Goal: Ask a question: Seek information or help from site administrators or community

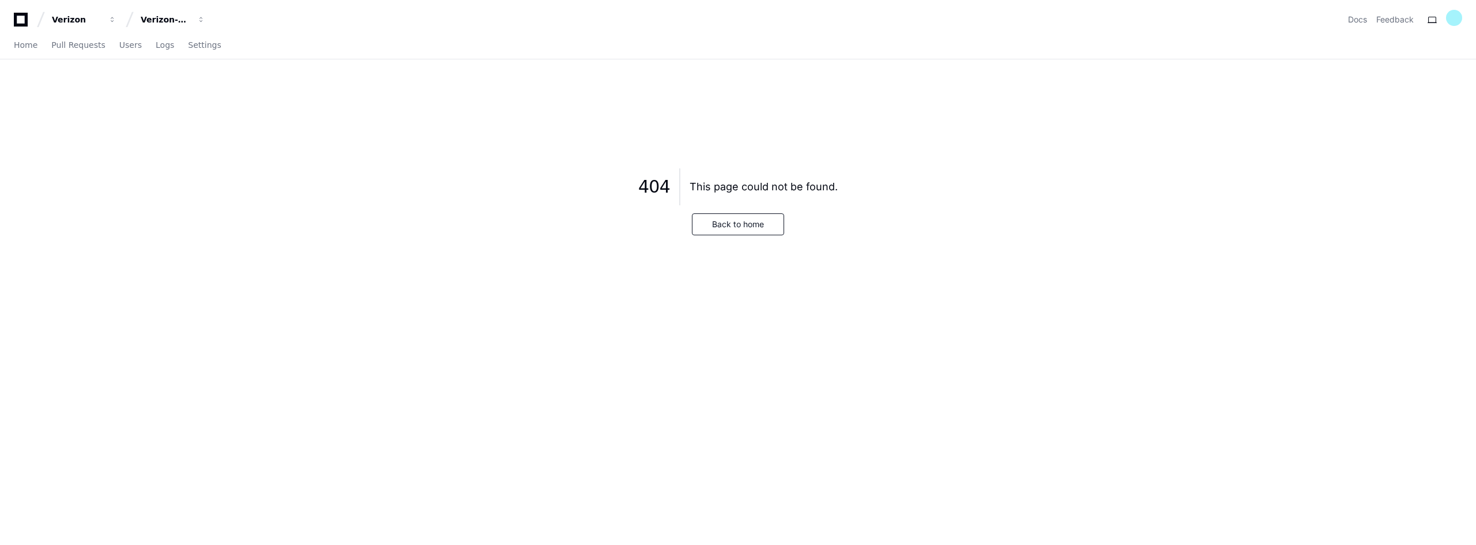
drag, startPoint x: 928, startPoint y: 306, endPoint x: 908, endPoint y: 295, distance: 22.7
click at [928, 306] on div "404 This page could not be found. Back to home" at bounding box center [738, 197] width 1421 height 221
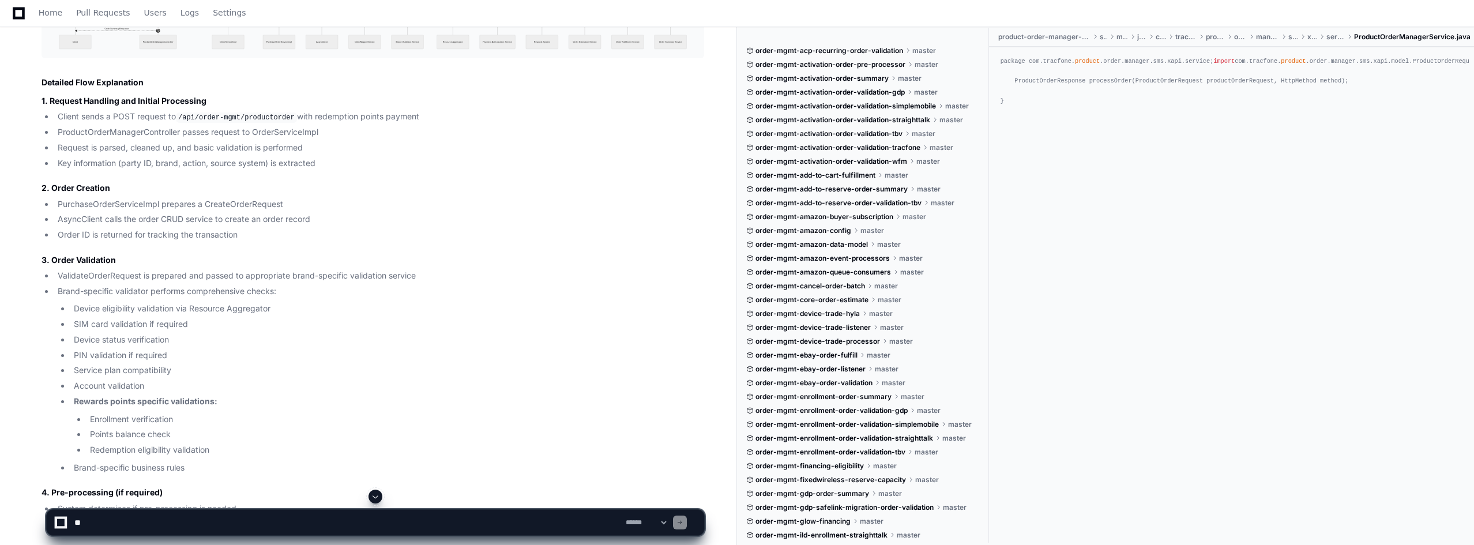
scroll to position [6290, 0]
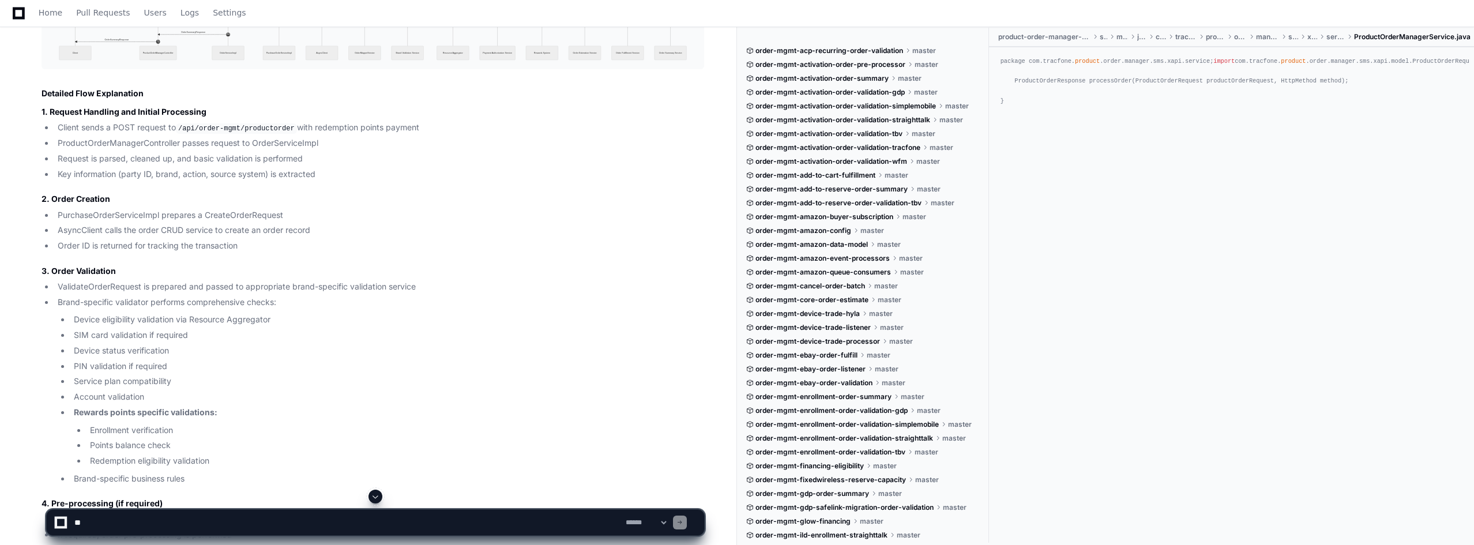
drag, startPoint x: 56, startPoint y: 293, endPoint x: 191, endPoint y: 299, distance: 134.4
click at [191, 299] on li "Brand-specific validator performs comprehensive checks: Device eligibility vali…" at bounding box center [379, 391] width 650 height 190
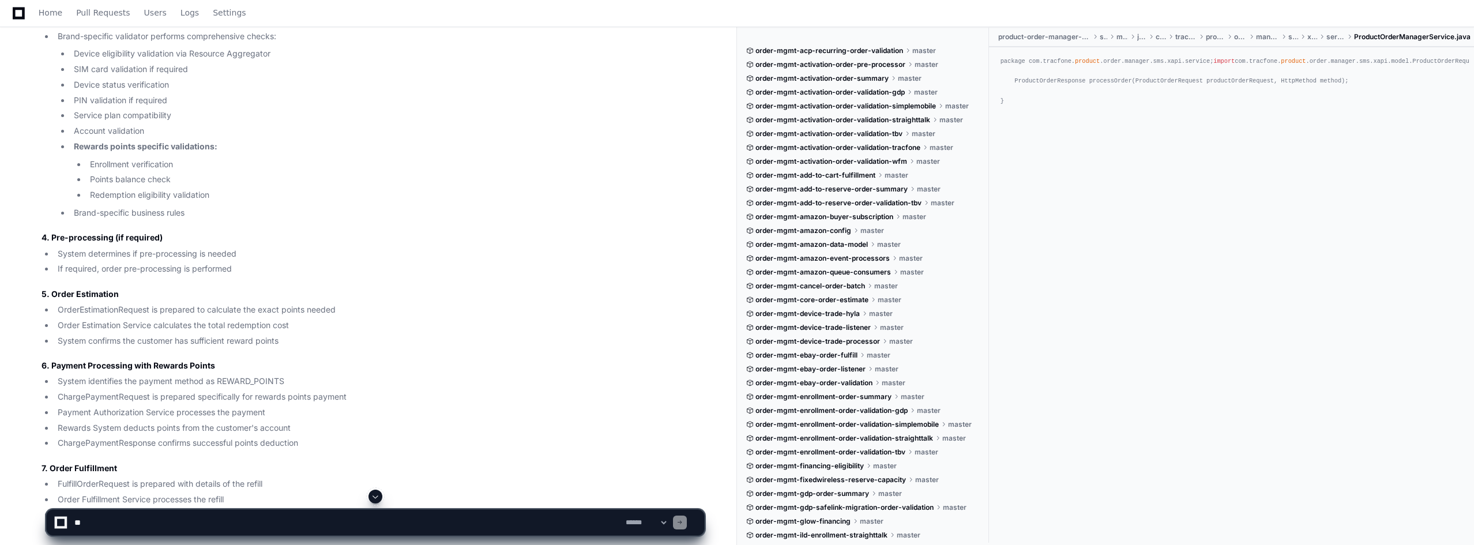
scroll to position [6578, 0]
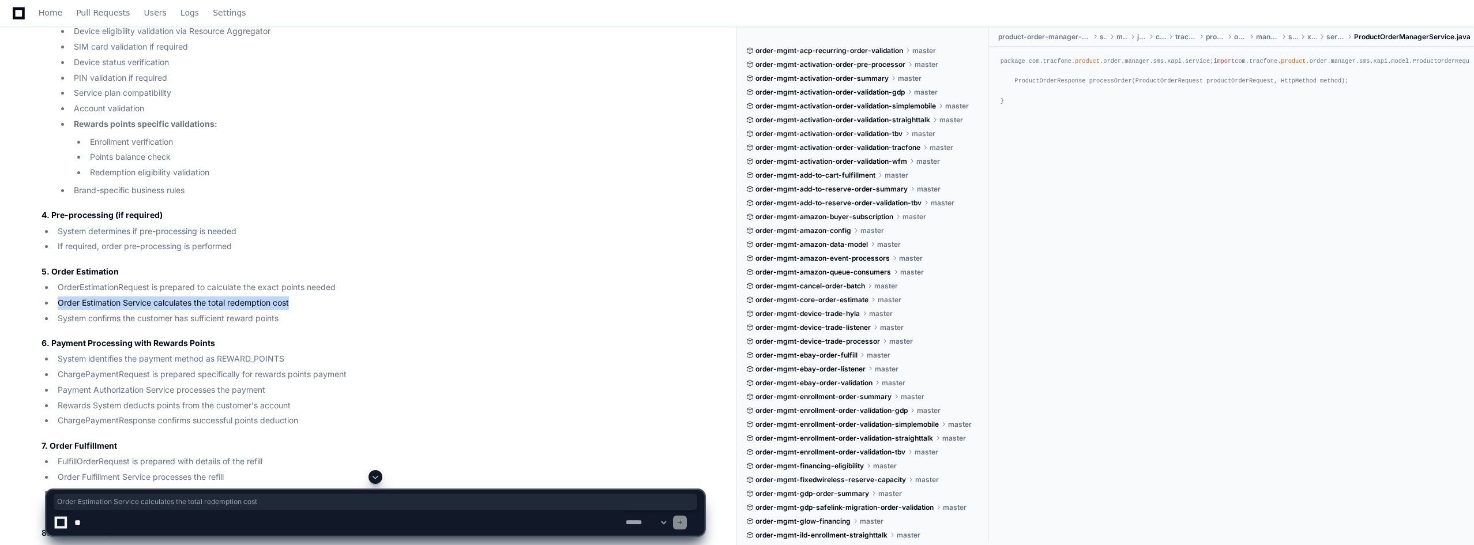
drag, startPoint x: 58, startPoint y: 293, endPoint x: 292, endPoint y: 294, distance: 234.1
click at [292, 296] on li "Order Estimation Service calculates the total redemption cost" at bounding box center [379, 302] width 650 height 13
click at [139, 313] on li "System confirms the customer has sufficient reward points" at bounding box center [379, 318] width 650 height 13
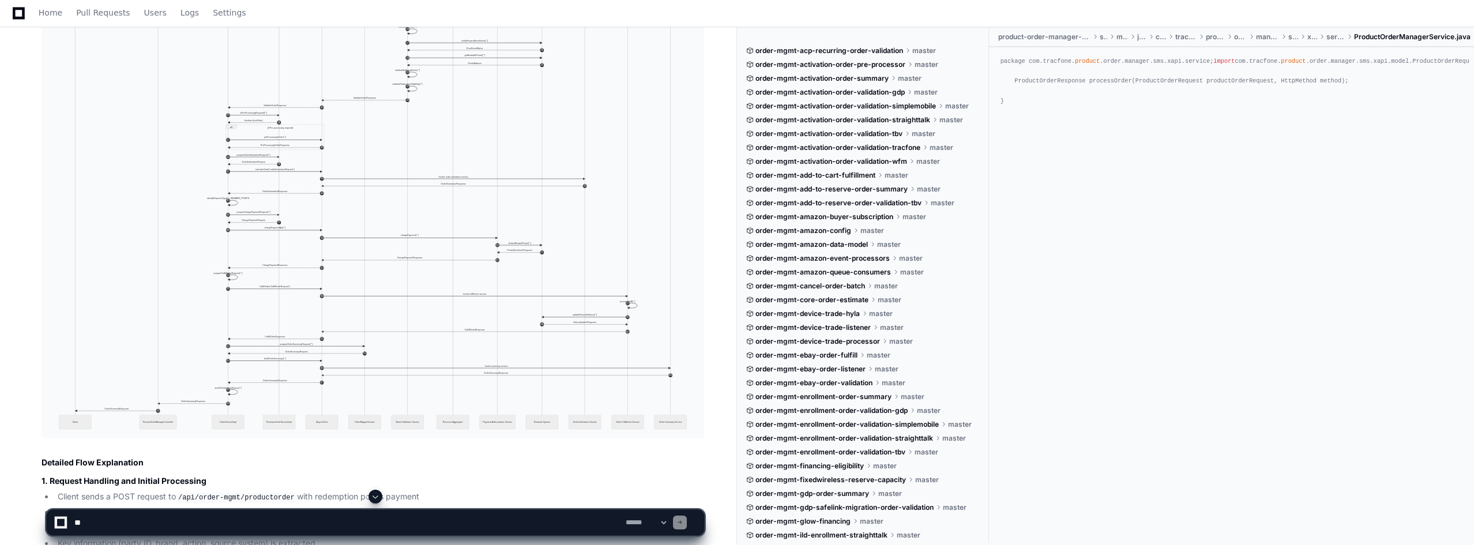
scroll to position [5887, 0]
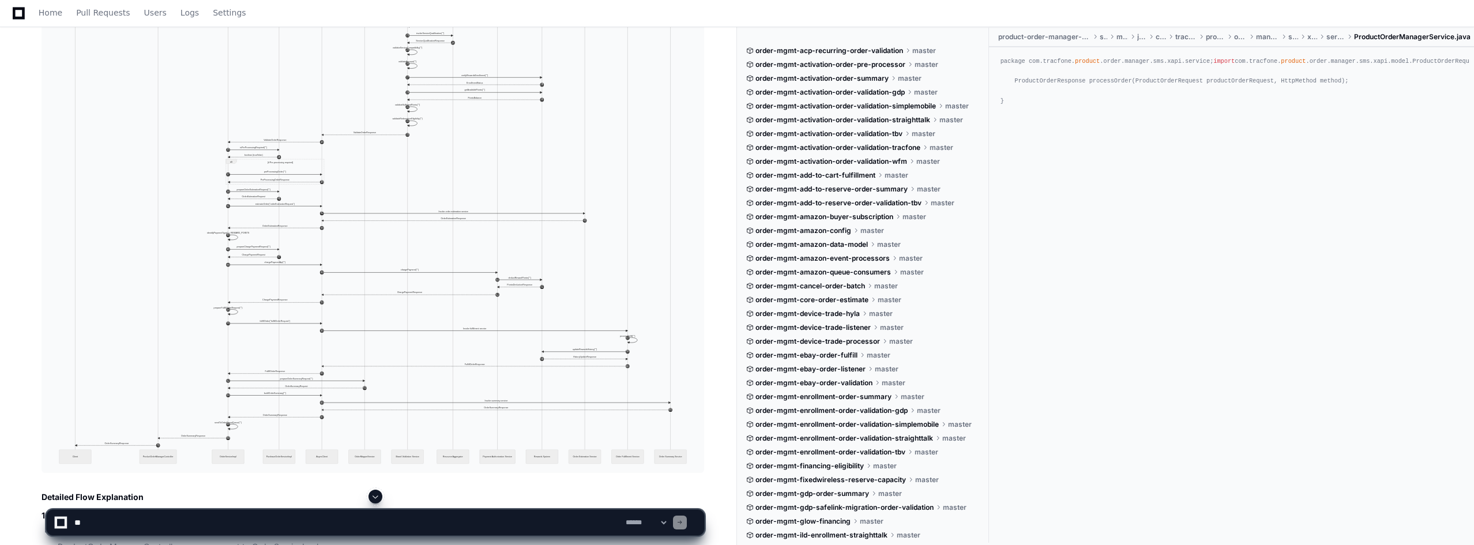
click at [220, 256] on img at bounding box center [373, 115] width 662 height 715
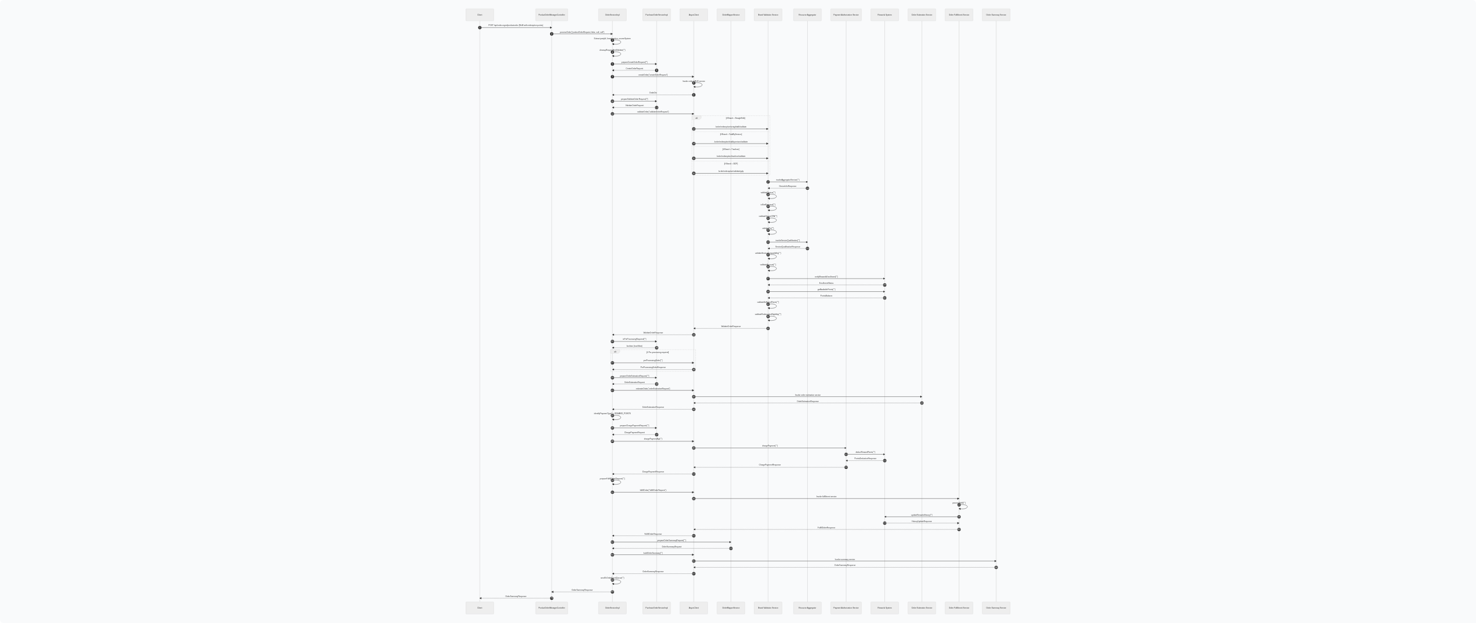
click at [642, 338] on img at bounding box center [738, 311] width 1476 height 623
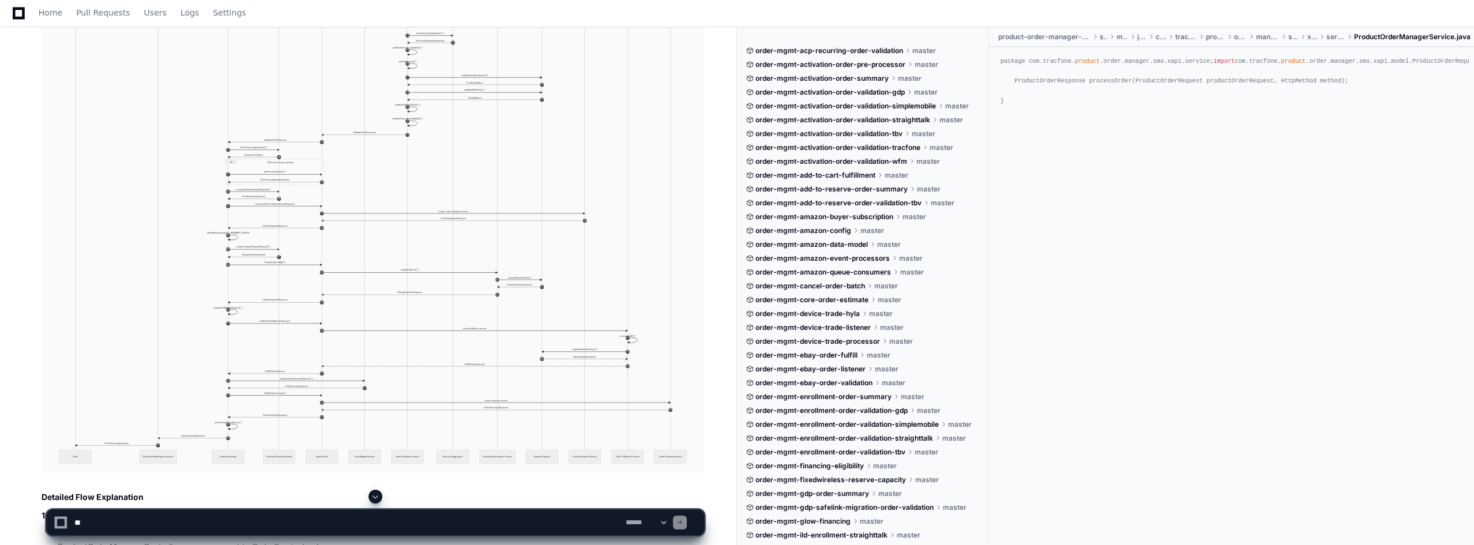
click at [200, 528] on textarea at bounding box center [347, 522] width 551 height 25
type textarea "*"
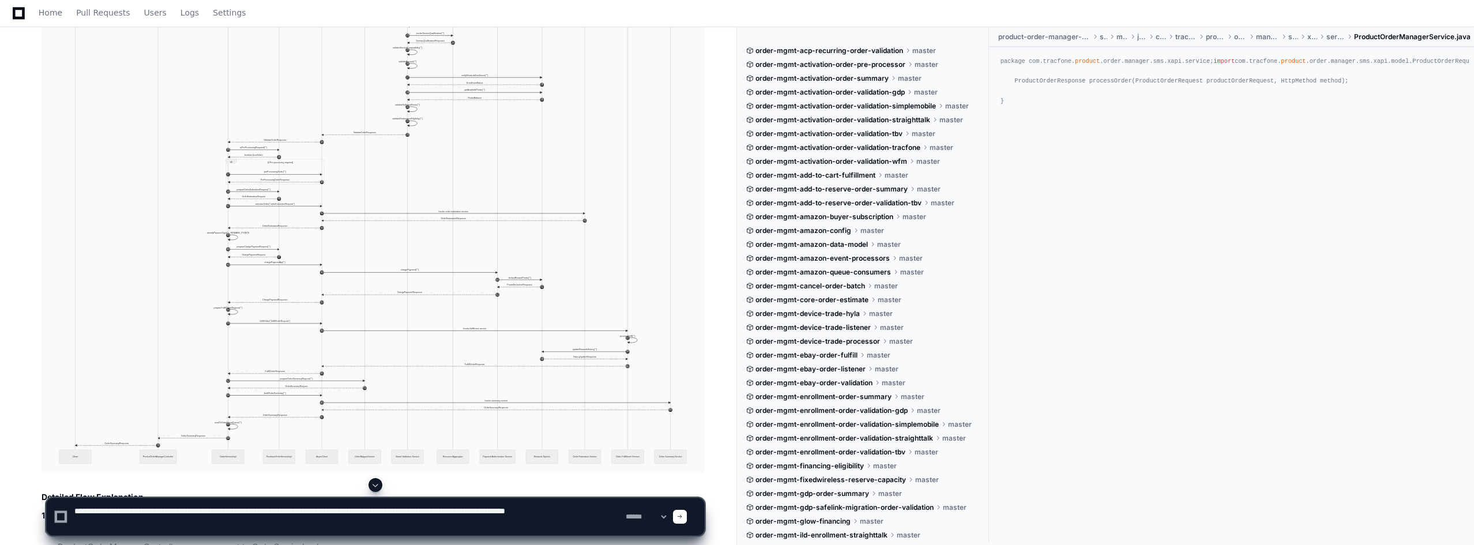
type textarea "**********"
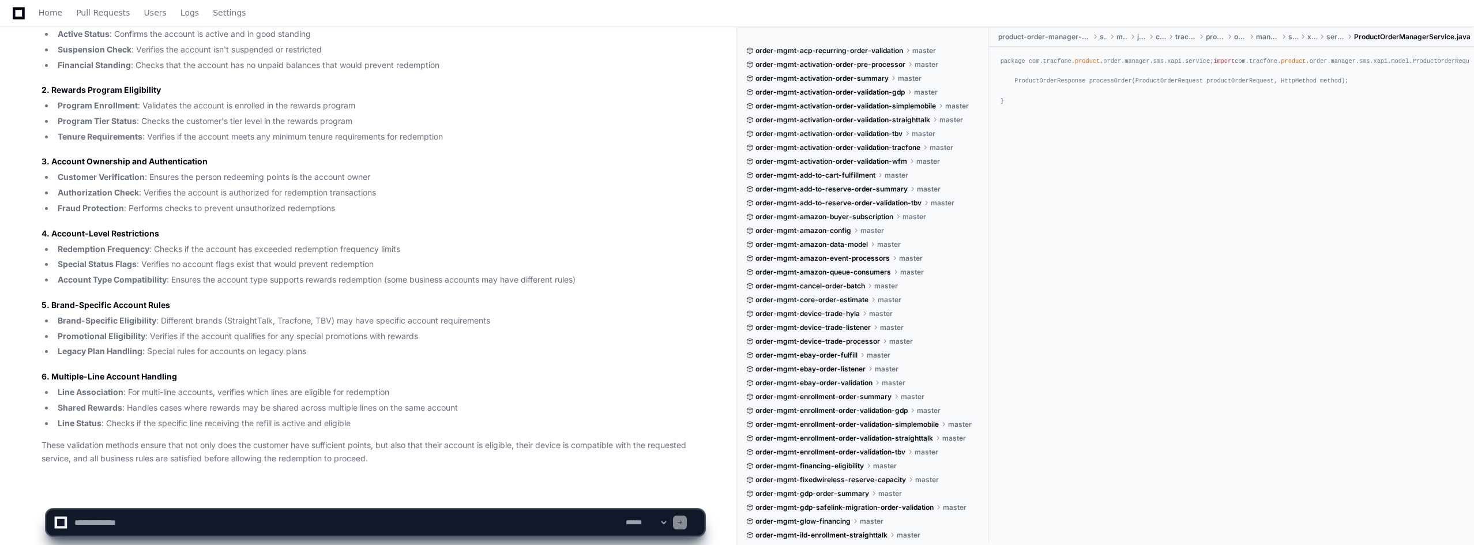
scroll to position [7849, 0]
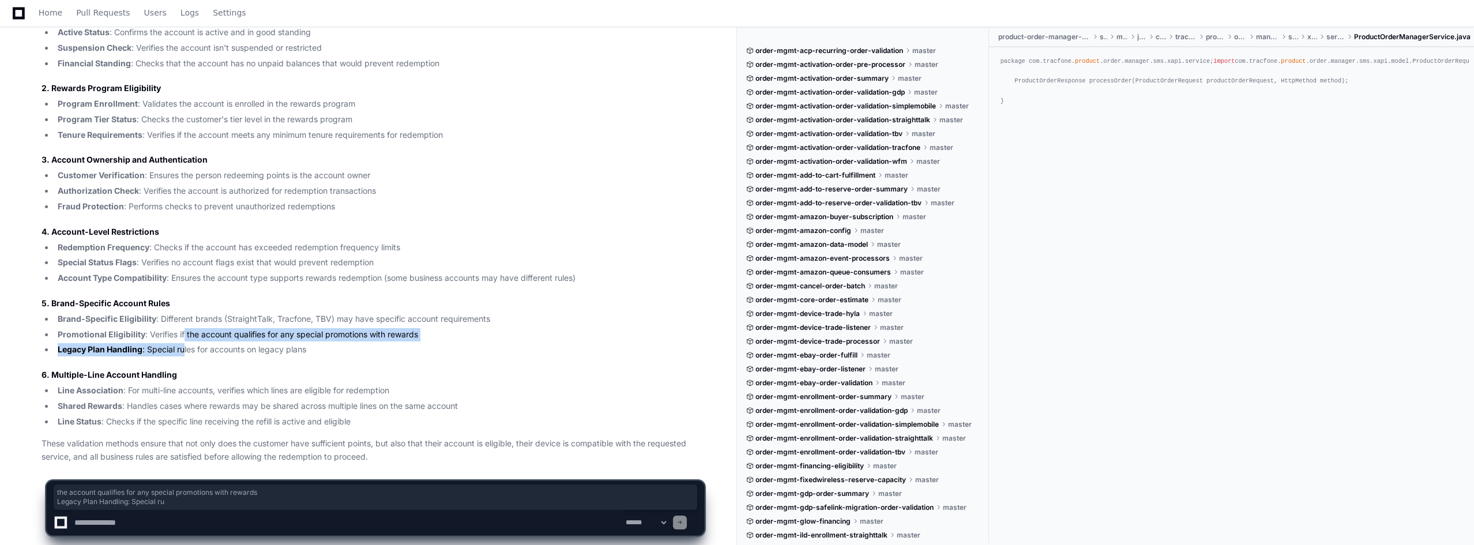
drag, startPoint x: 183, startPoint y: 326, endPoint x: 183, endPoint y: 334, distance: 8.6
click at [183, 334] on ul "Brand-Specific Eligibility : Different brands (StraightTalk, Tracfone, TBV) may…" at bounding box center [373, 334] width 662 height 44
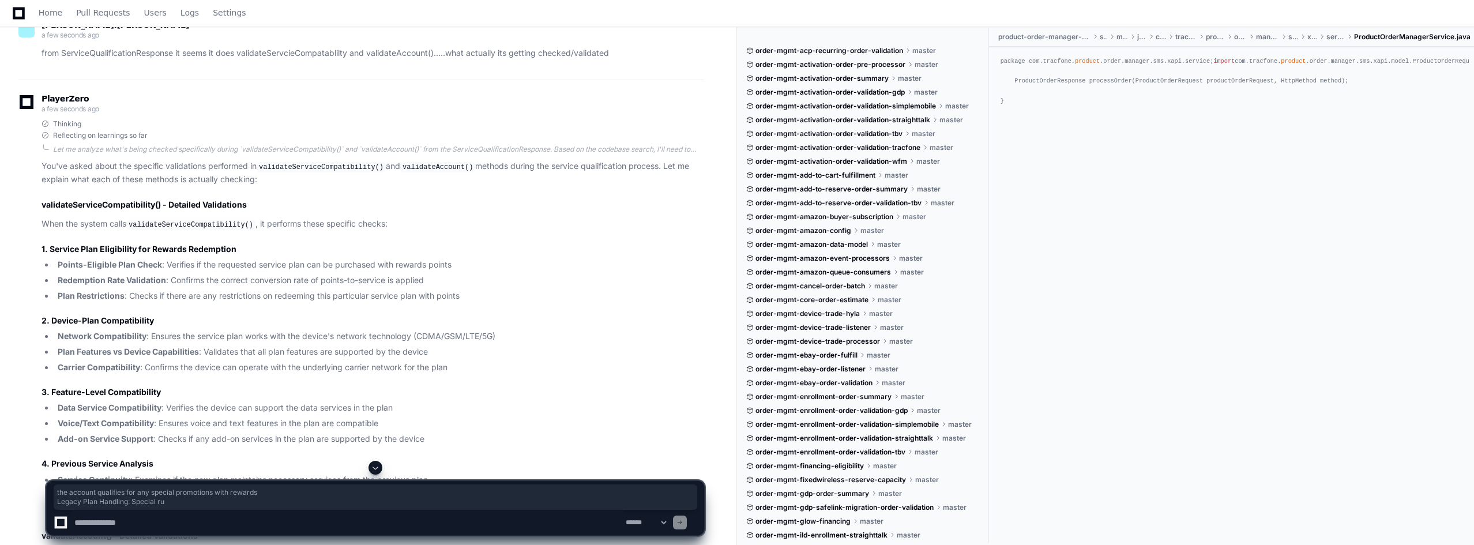
scroll to position [7272, 0]
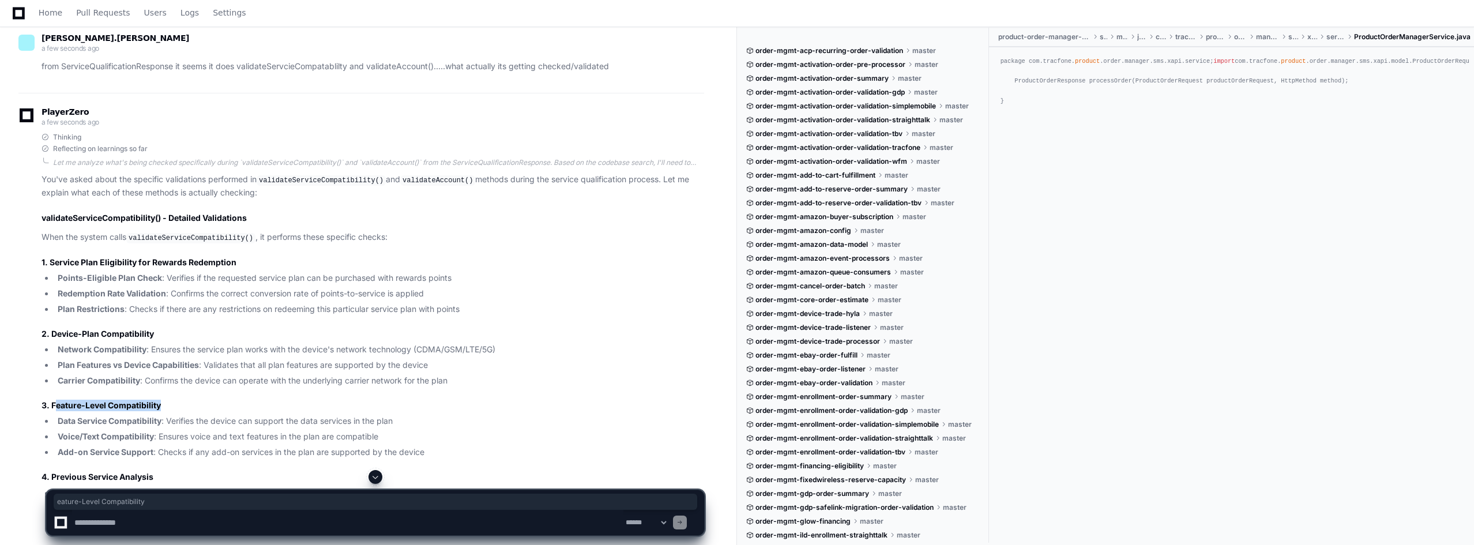
drag, startPoint x: 46, startPoint y: 406, endPoint x: 55, endPoint y: 397, distance: 13.0
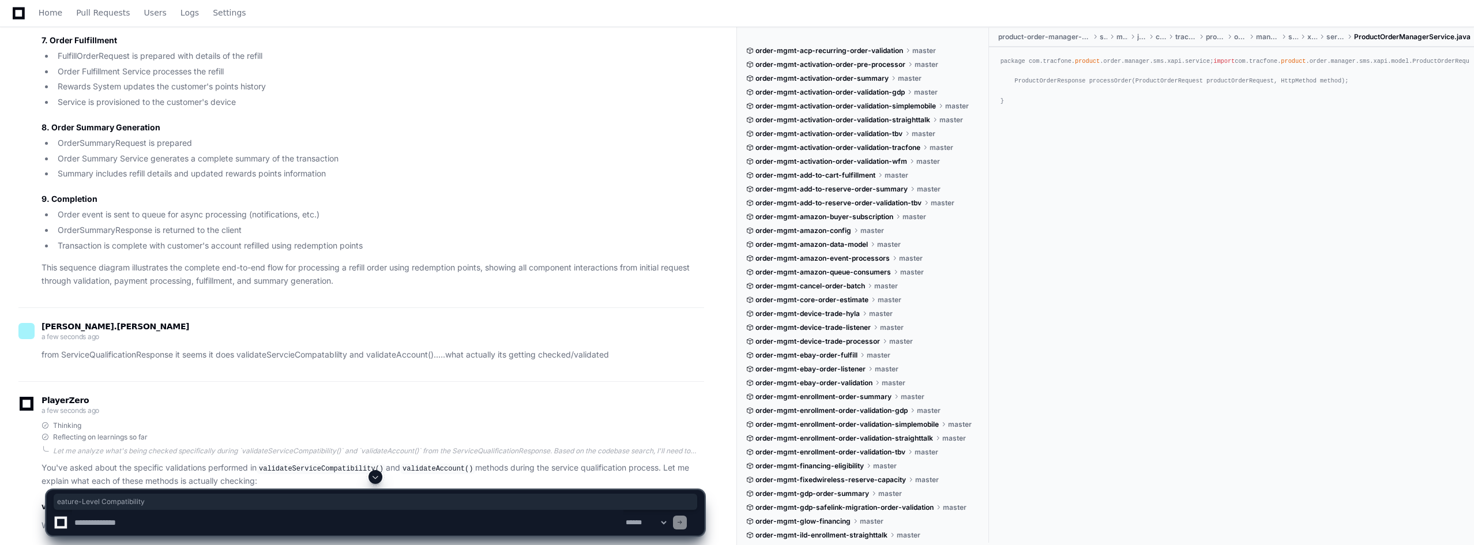
scroll to position [7041, 0]
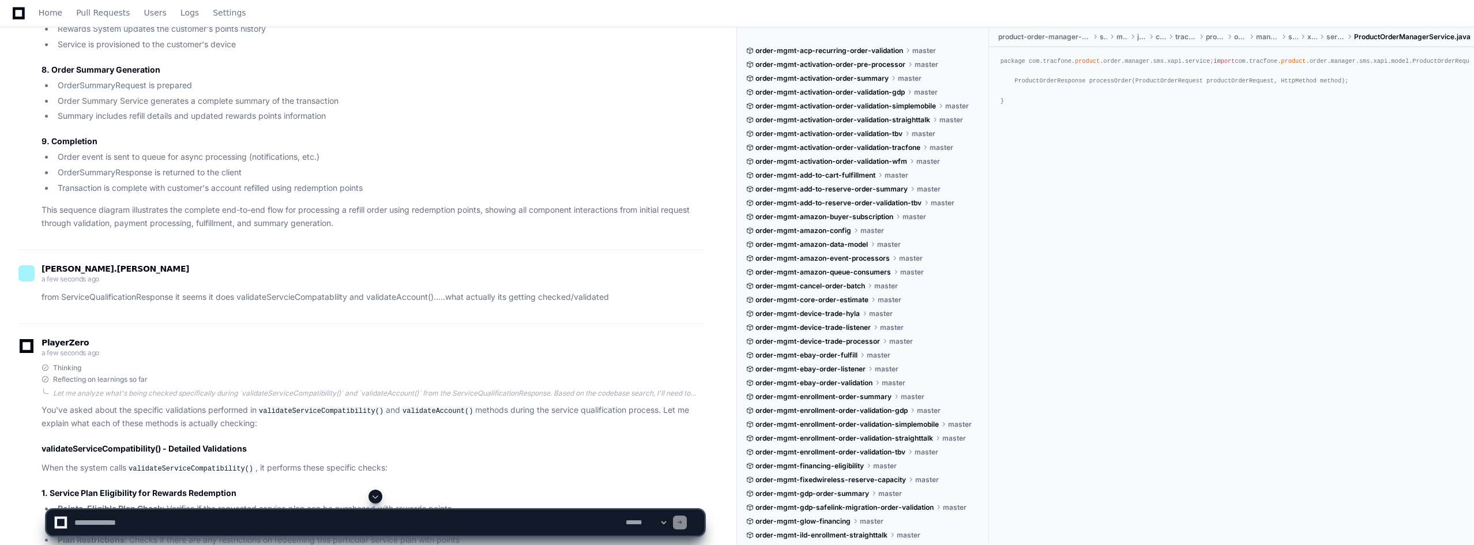
click at [130, 291] on p "from ServiceQualificationResponse it seems it does validateServcieCompatablilty…" at bounding box center [373, 297] width 662 height 13
click at [114, 291] on p "from ServiceQualificationResponse it seems it does validateServcieCompatablilty…" at bounding box center [373, 297] width 662 height 13
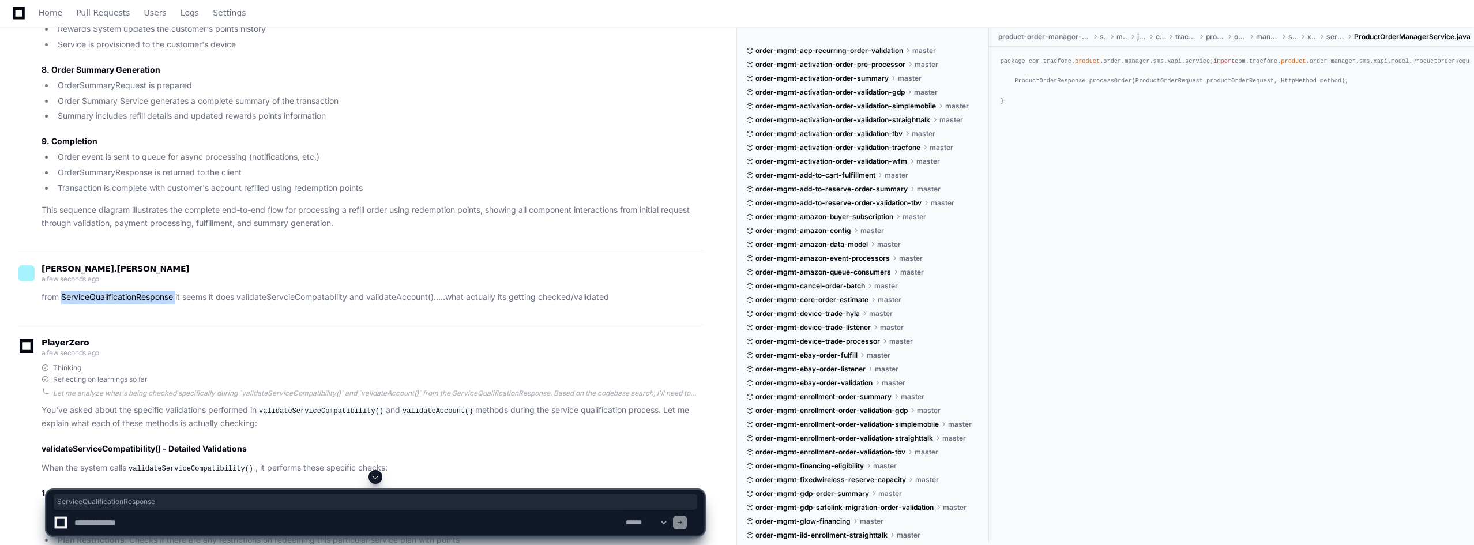
click at [114, 291] on p "from ServiceQualificationResponse it seems it does validateServcieCompatablilty…" at bounding box center [373, 297] width 662 height 13
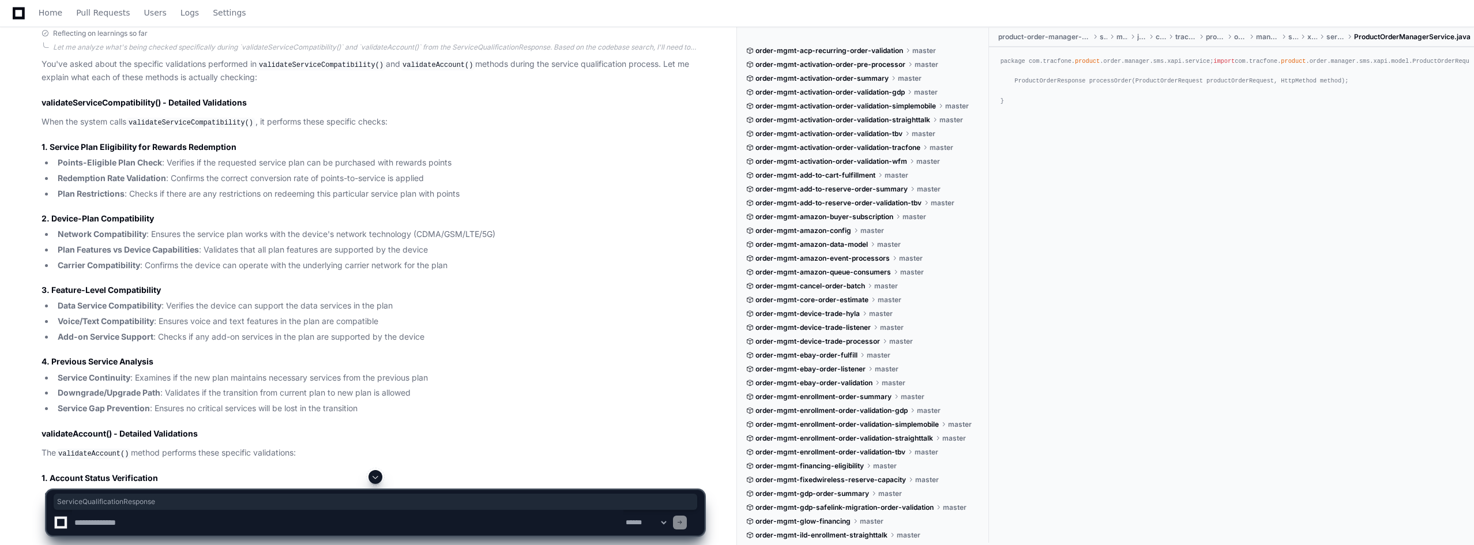
scroll to position [7849, 0]
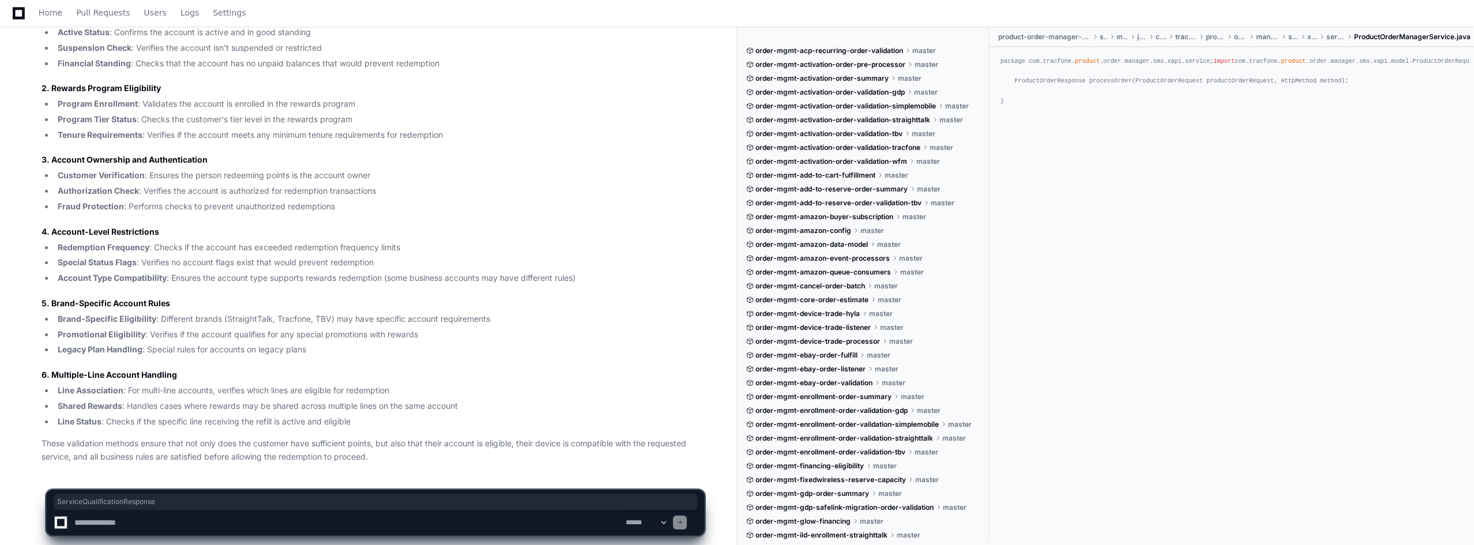
click at [158, 519] on textarea at bounding box center [347, 522] width 551 height 25
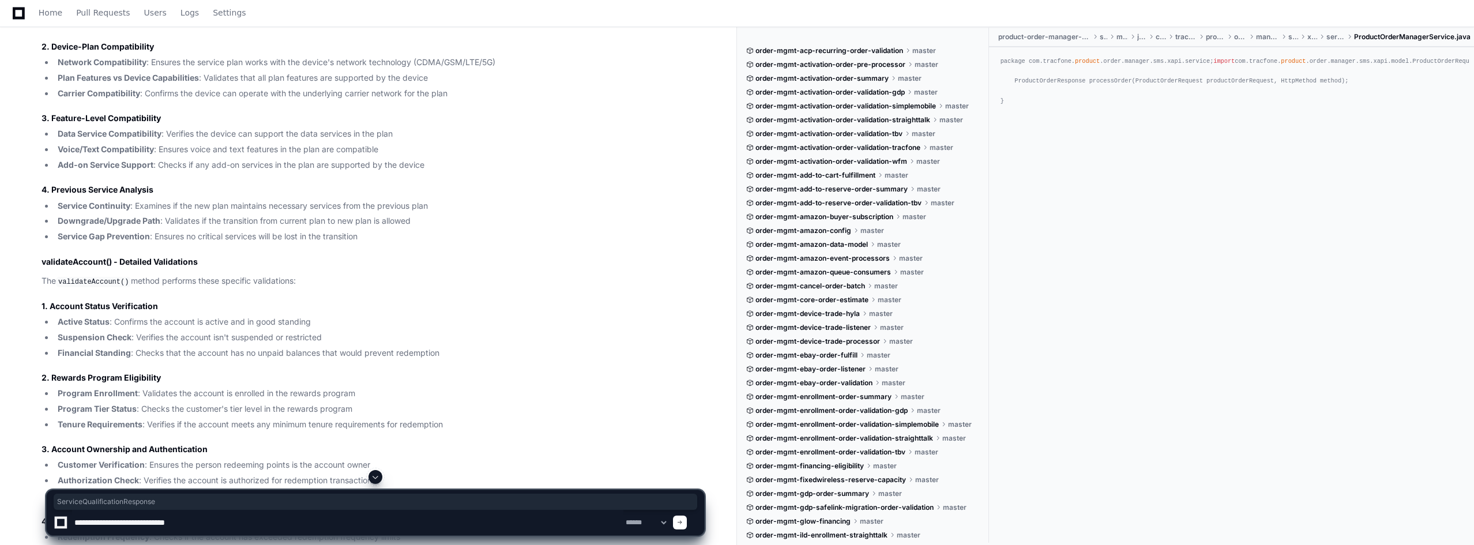
scroll to position [7272, 0]
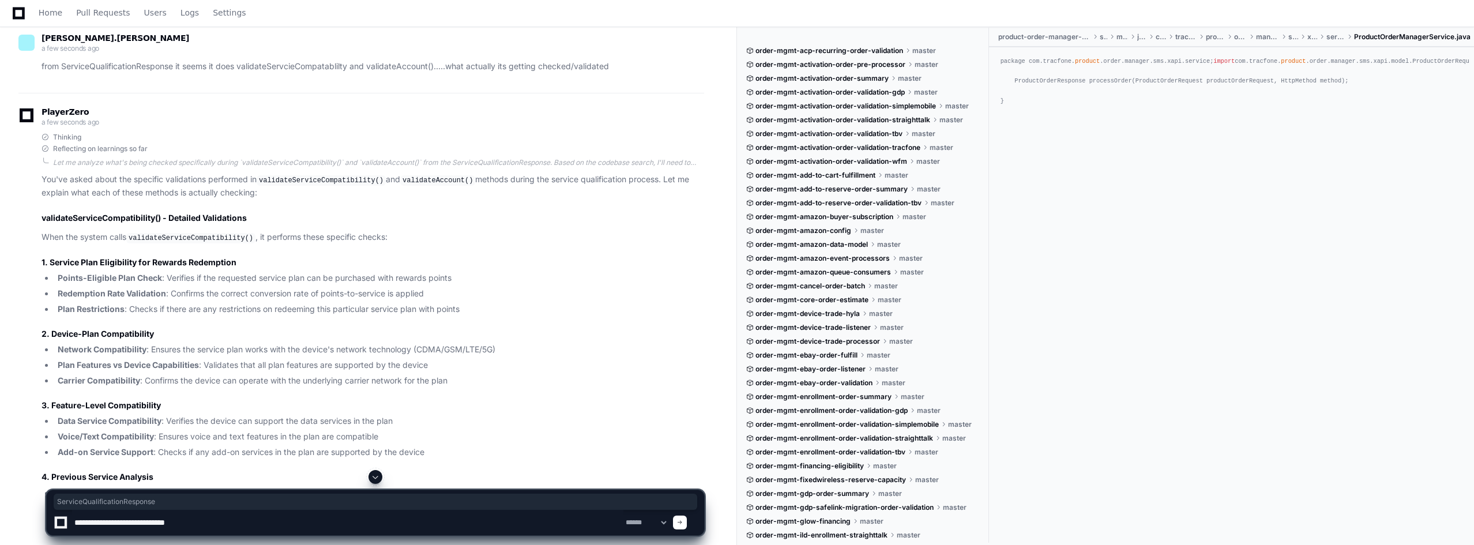
click at [123, 60] on p "from ServiceQualificationResponse it seems it does validateServcieCompatablilty…" at bounding box center [373, 66] width 662 height 13
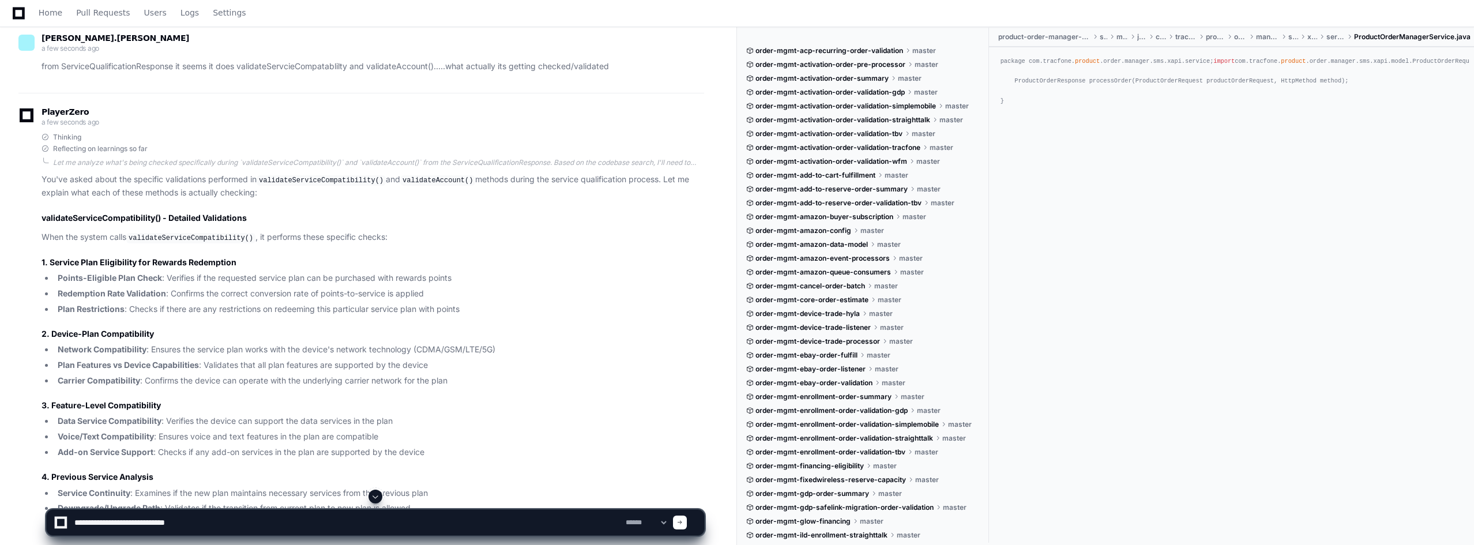
click at [123, 60] on p "from ServiceQualificationResponse it seems it does validateServcieCompatablilty…" at bounding box center [373, 66] width 662 height 13
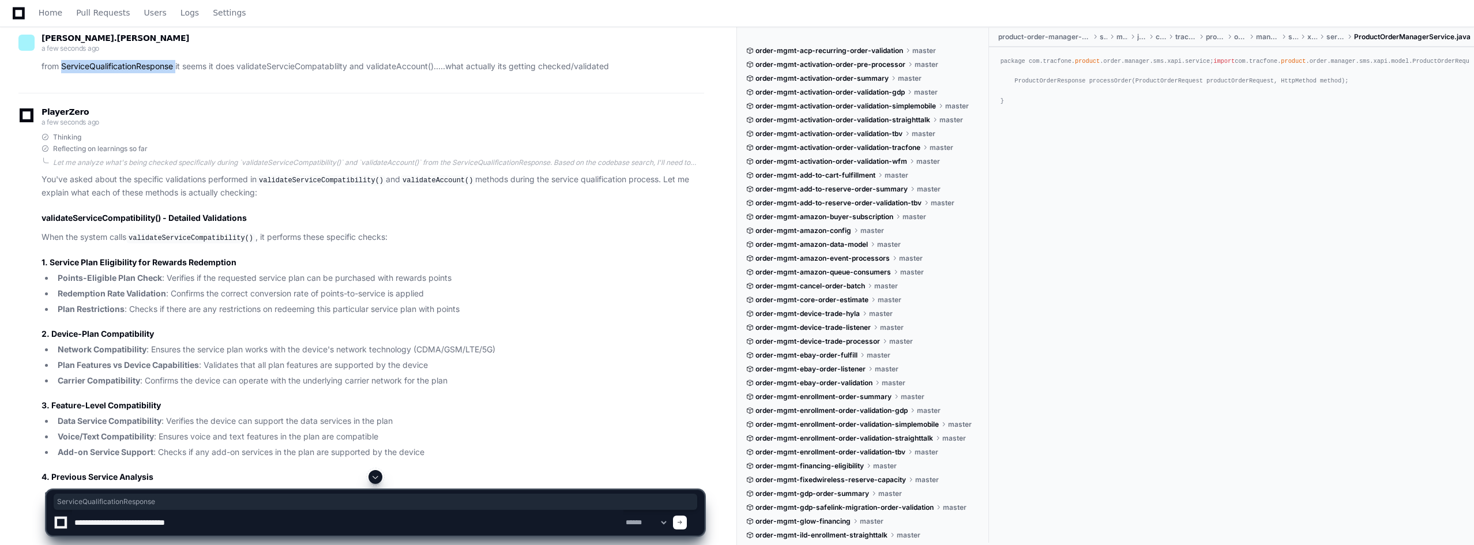
copy p "ServiceQualificationResponse"
click at [188, 522] on textarea at bounding box center [347, 522] width 551 height 25
paste textarea "**********"
type textarea "**********"
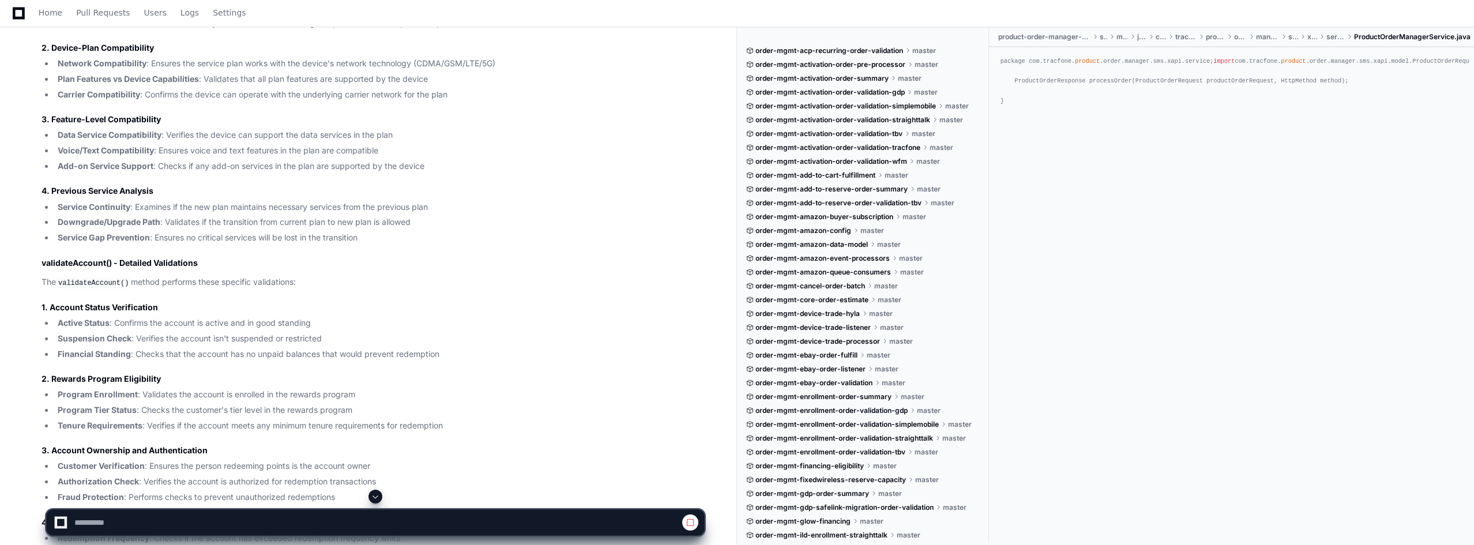
scroll to position [7560, 0]
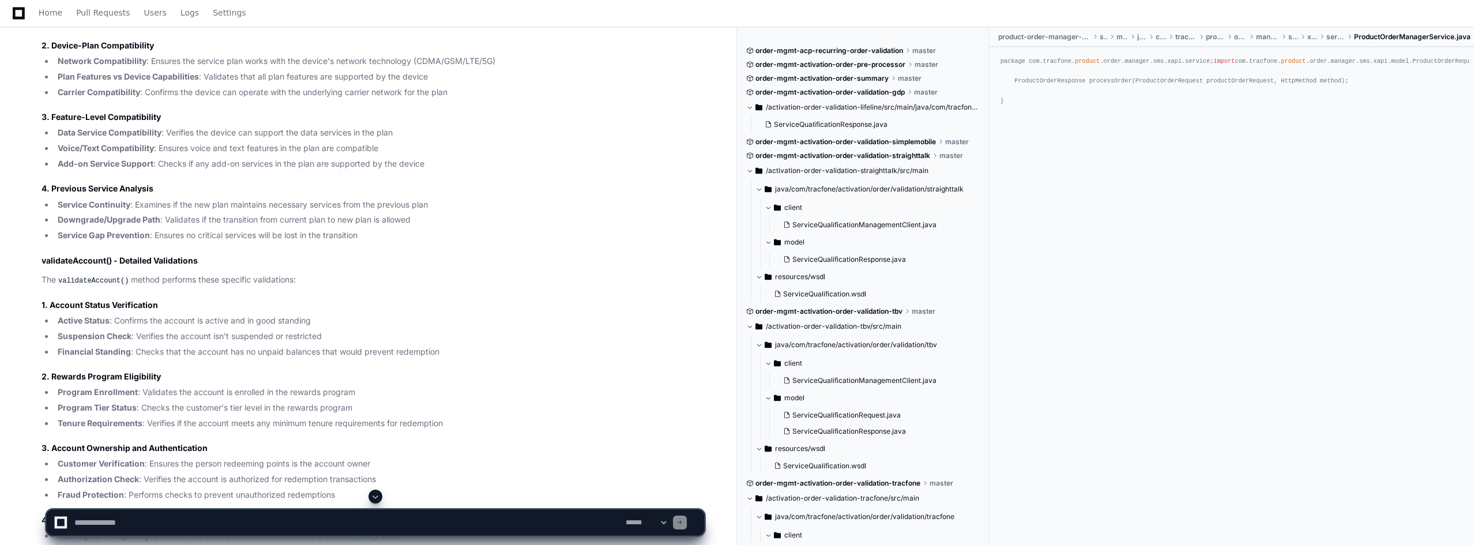
click at [376, 493] on span at bounding box center [375, 496] width 9 height 9
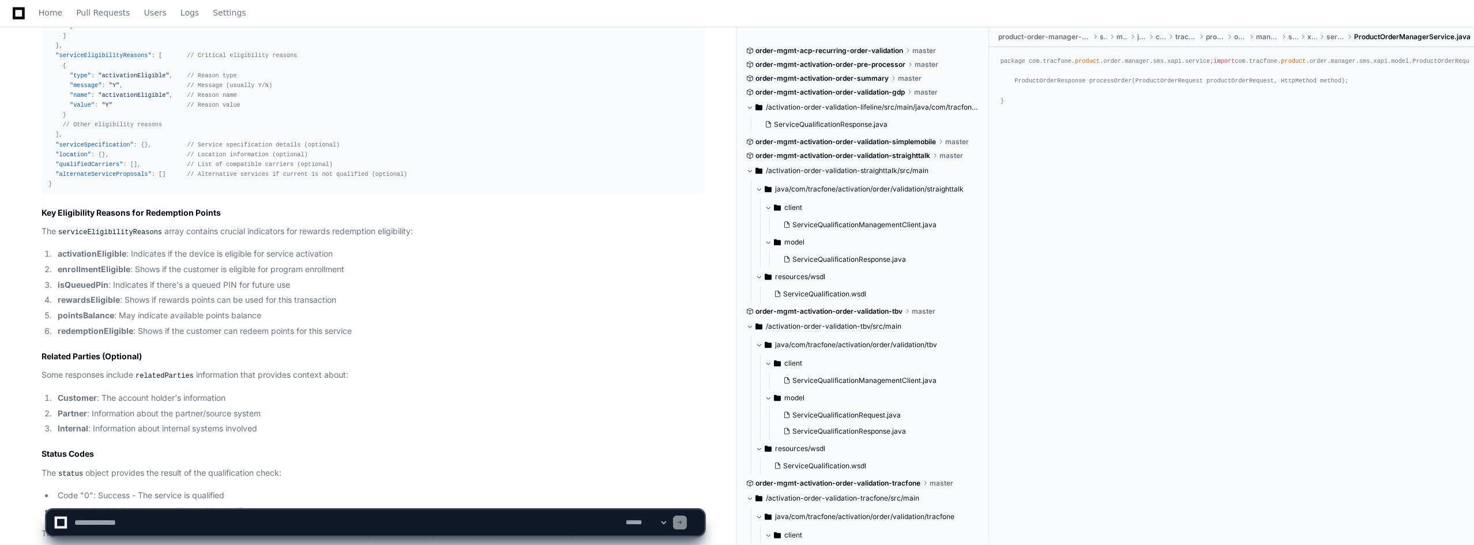
scroll to position [9568, 0]
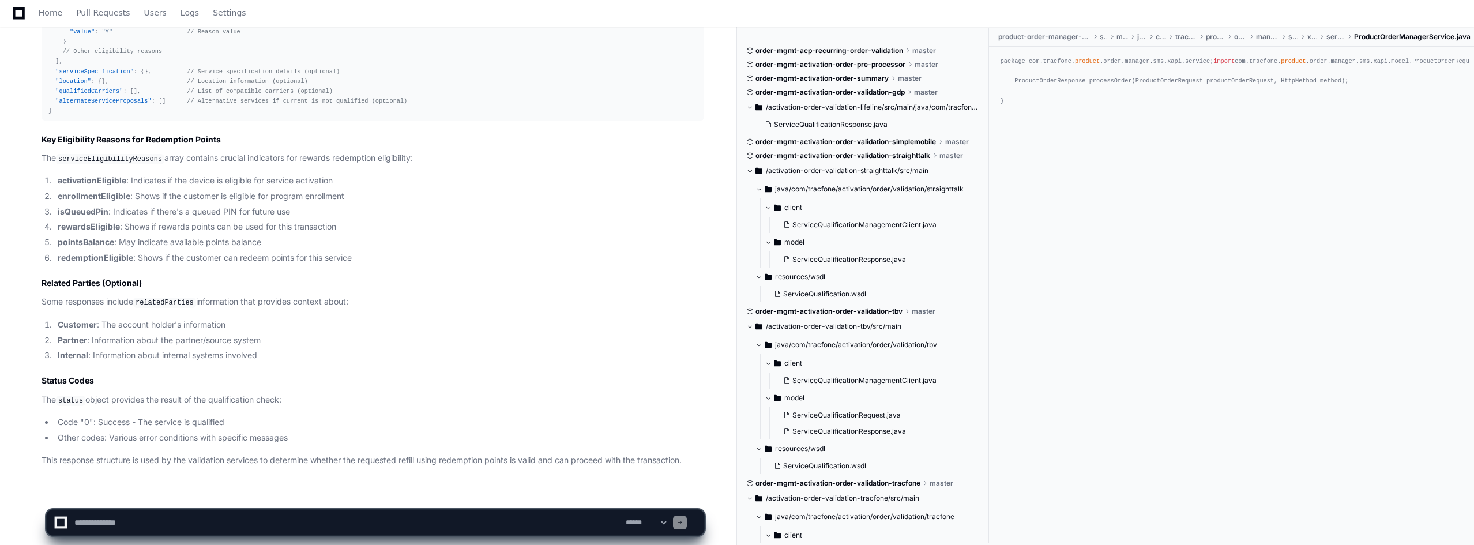
click at [97, 393] on p "The status object provides the result of the qualification check:" at bounding box center [373, 400] width 662 height 14
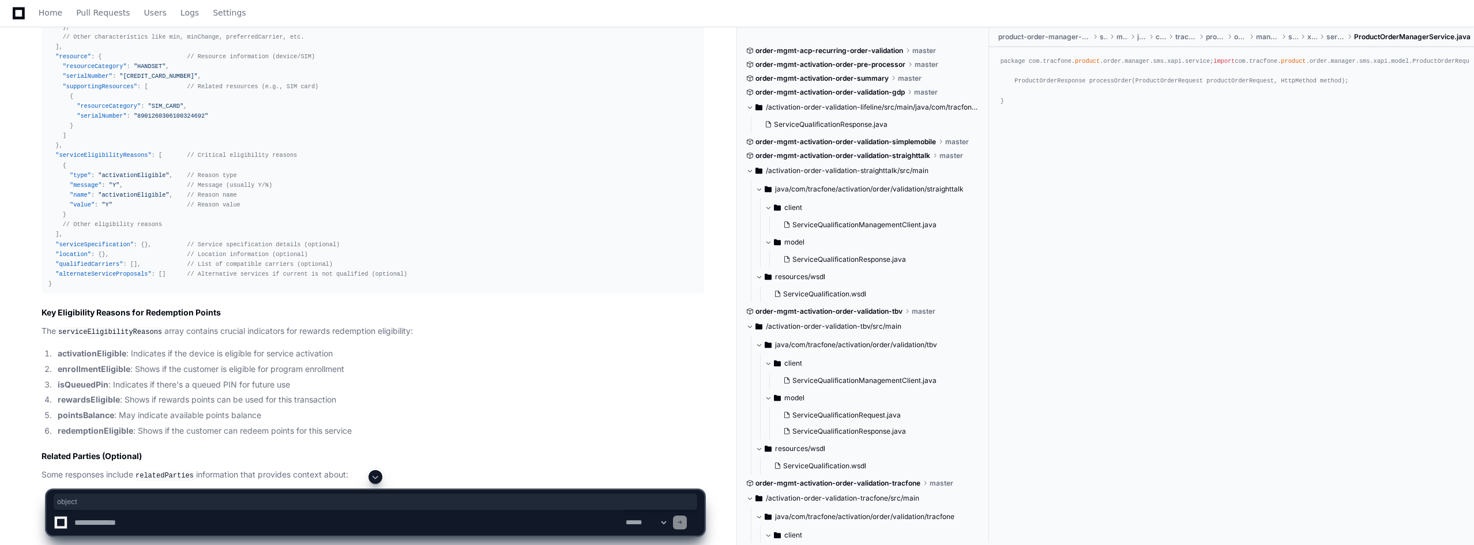
scroll to position [9279, 0]
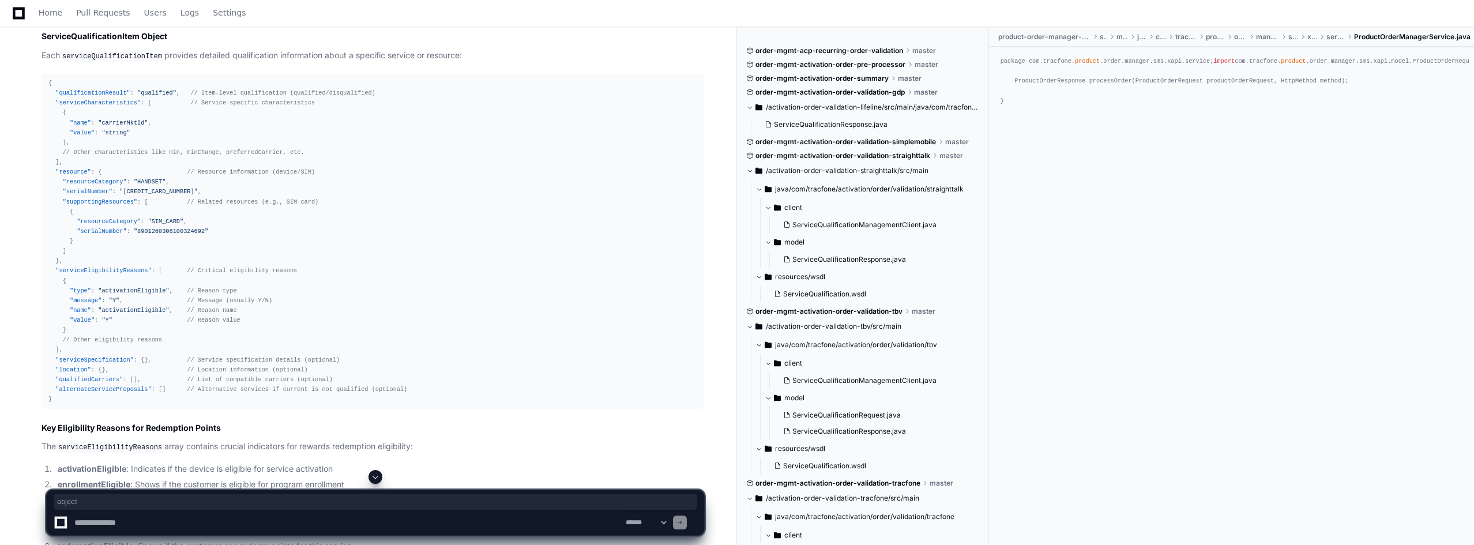
click at [90, 78] on div "{ "qualificationResult" : "qualified" , // Item-level qualification (qualified/…" at bounding box center [372, 241] width 649 height 326
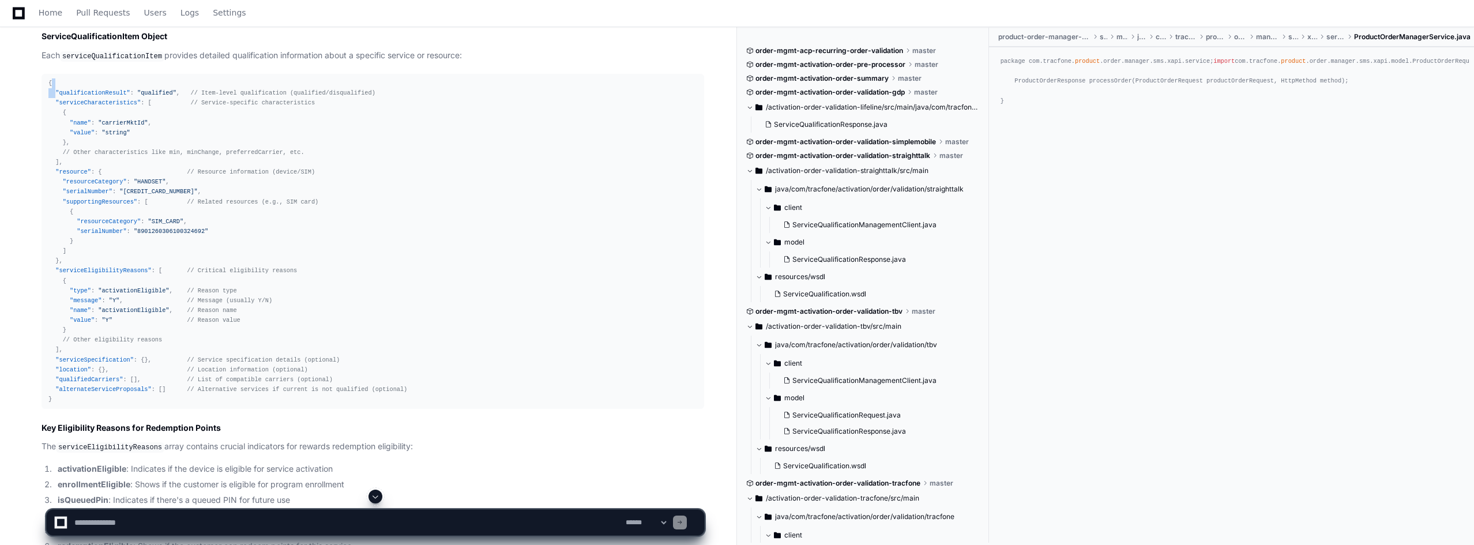
click at [90, 78] on div "{ "qualificationResult" : "qualified" , // Item-level qualification (qualified/…" at bounding box center [372, 241] width 649 height 326
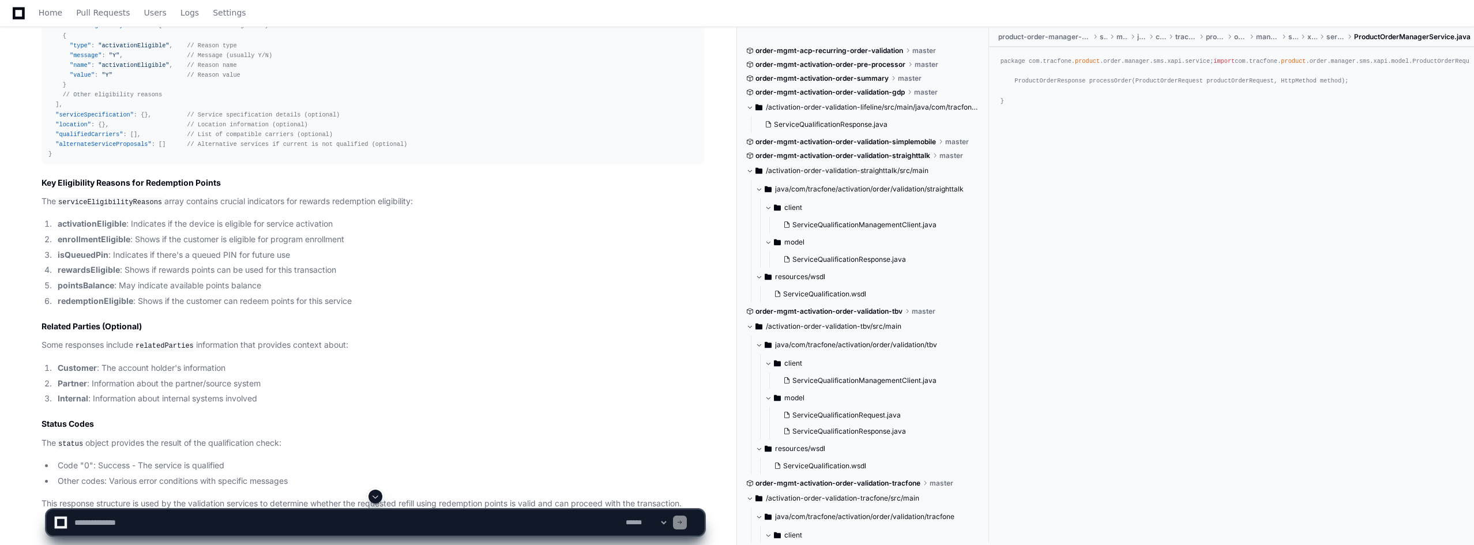
scroll to position [9568, 0]
